Goal: Task Accomplishment & Management: Complete application form

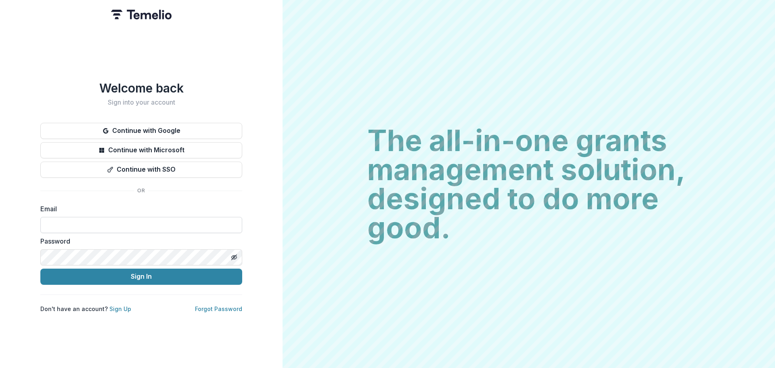
click at [102, 218] on input at bounding box center [141, 225] width 202 height 16
type input "**********"
click at [40, 268] on button "Sign In" at bounding box center [141, 276] width 202 height 16
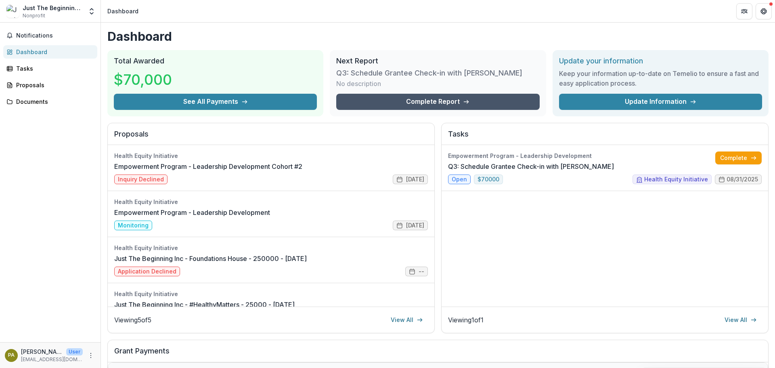
click at [445, 104] on link "Complete Report" at bounding box center [437, 102] width 203 height 16
